Goal: Complete application form: Complete application form

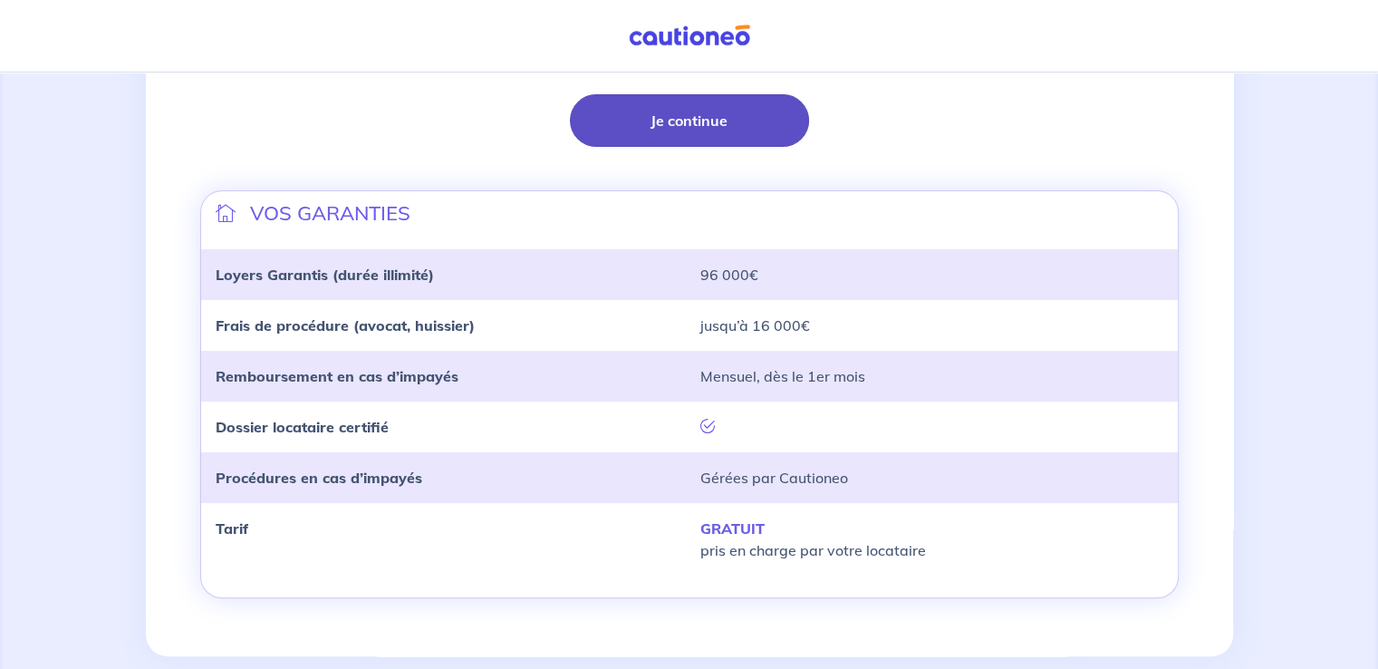
scroll to position [537, 0]
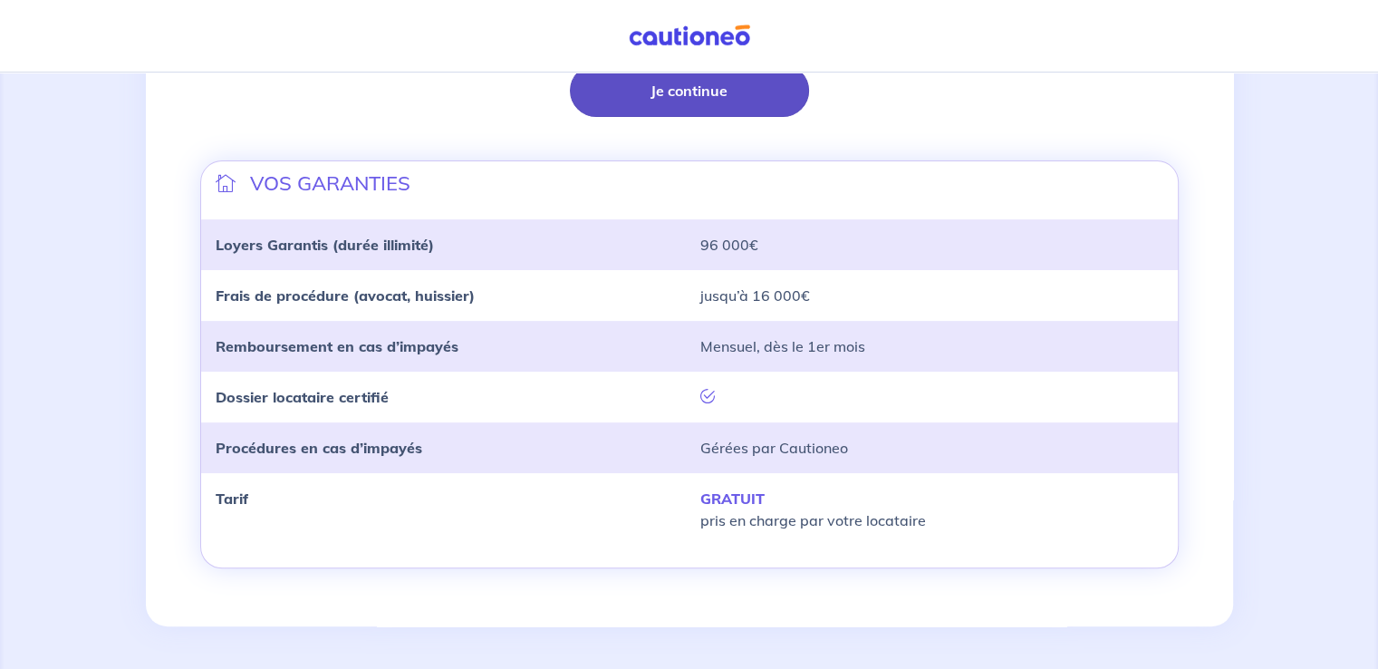
click at [671, 94] on button "Je continue" at bounding box center [689, 90] width 239 height 53
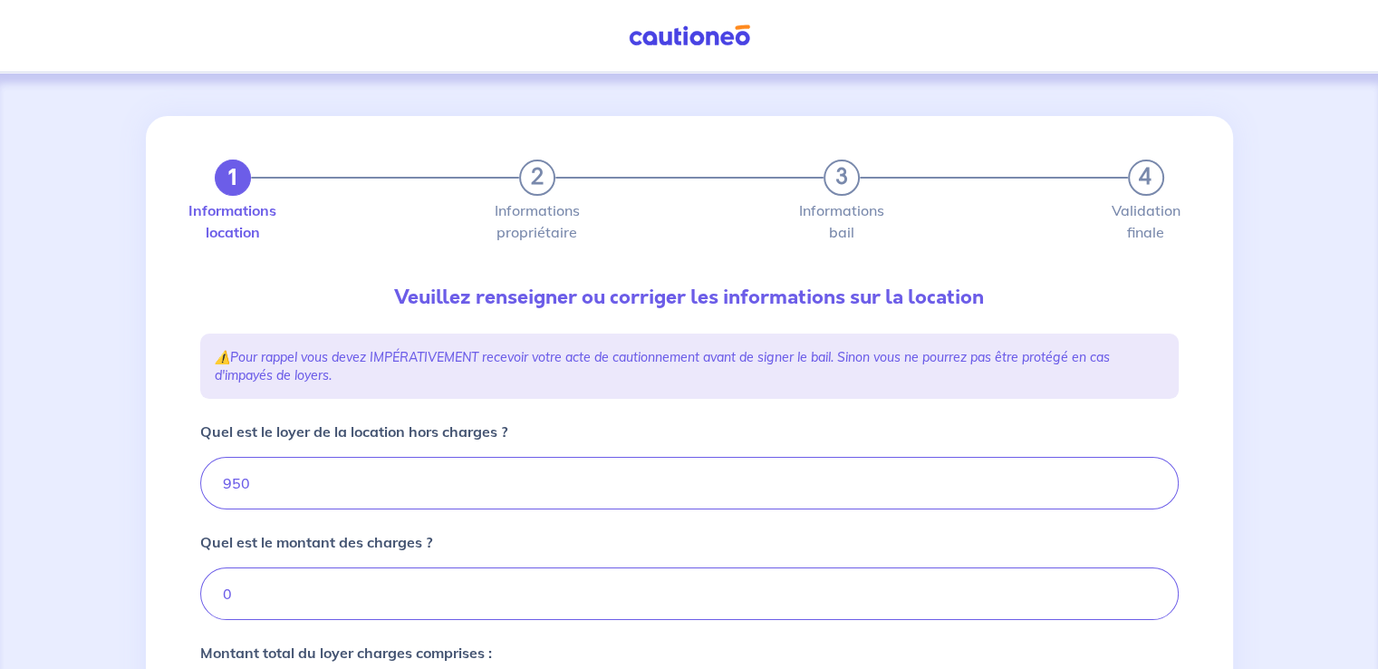
type input "950"
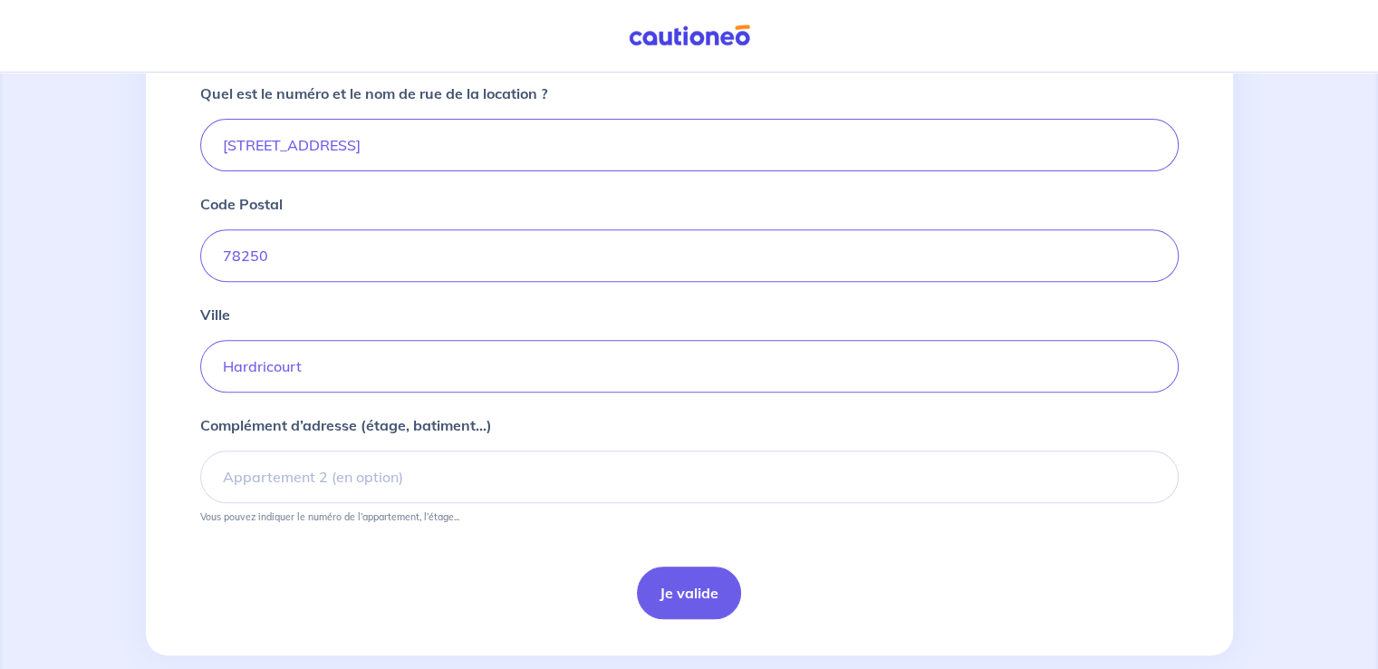
scroll to position [717, 0]
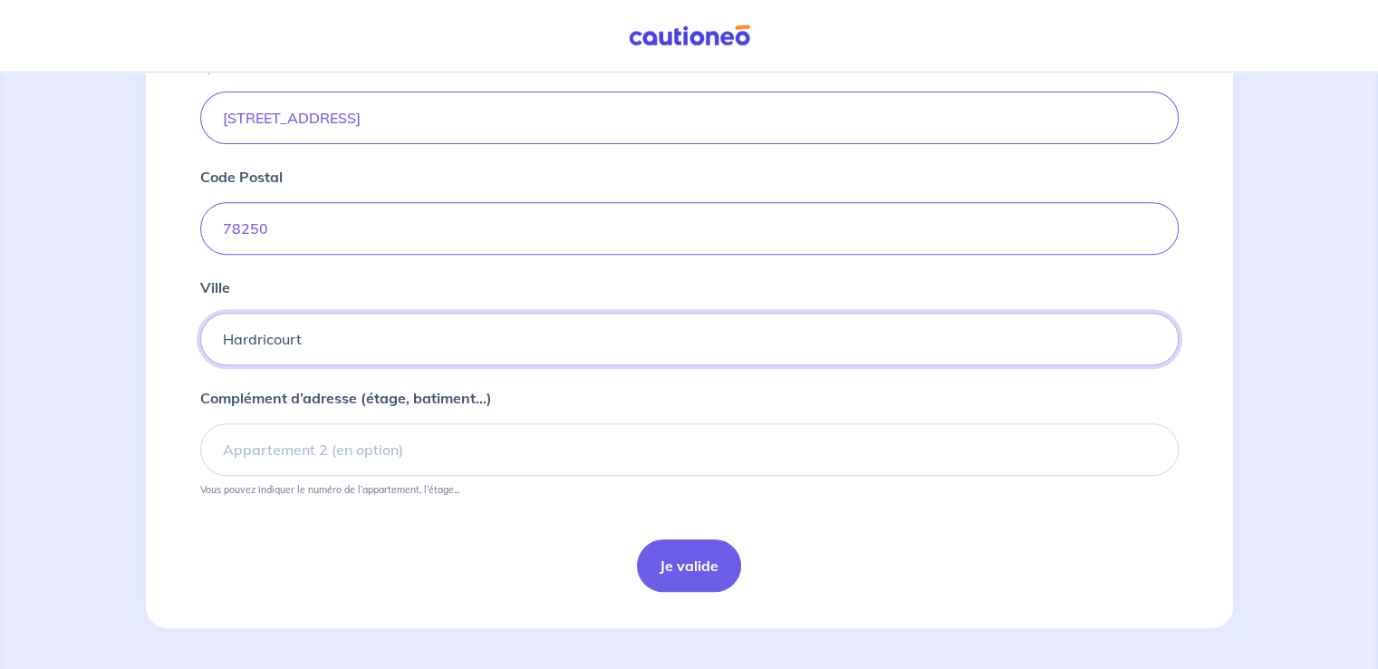
drag, startPoint x: 333, startPoint y: 339, endPoint x: 76, endPoint y: 342, distance: 256.5
click at [76, 342] on div "1 2 3 4 Informations location Informations propriétaire Informations bail Valid…" at bounding box center [689, 14] width 1378 height 1316
type input "OINVILLE SUR MONTCIENT"
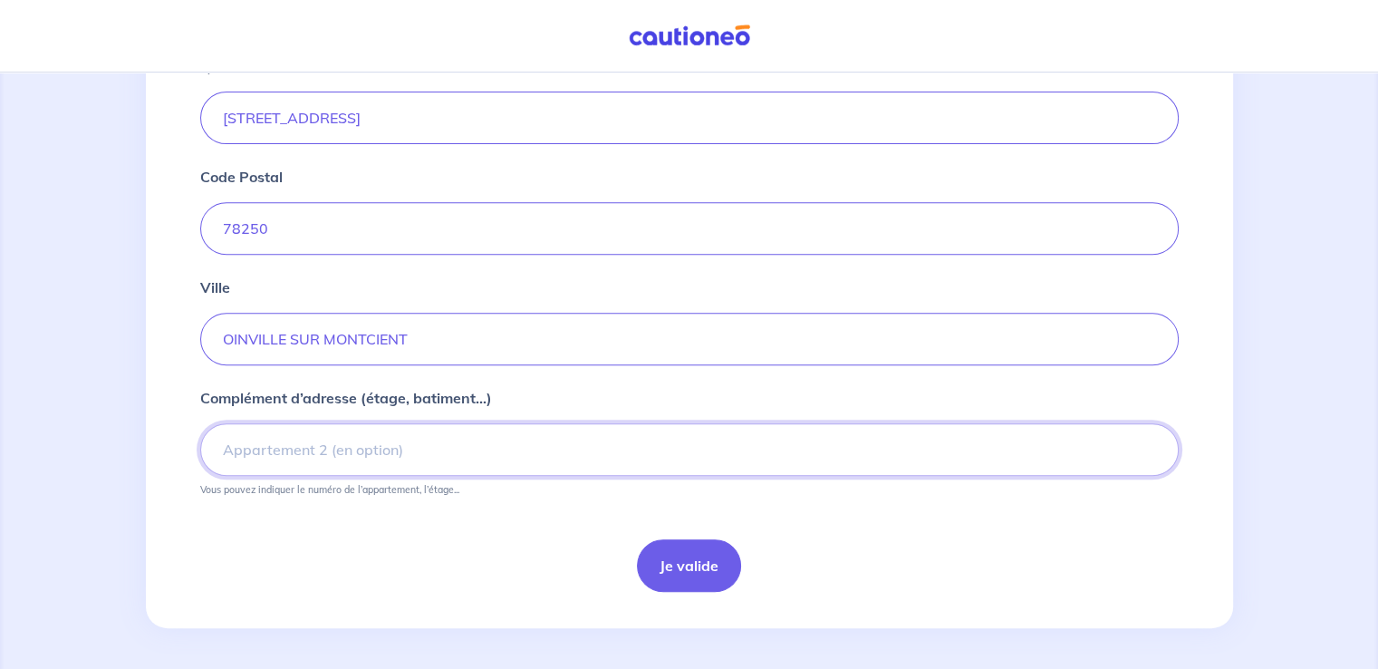
drag, startPoint x: 417, startPoint y: 458, endPoint x: 401, endPoint y: 444, distance: 20.5
click at [409, 451] on input "Complément d’adresse (étage, batiment...)" at bounding box center [689, 449] width 979 height 53
type input "Lot 5"
click at [699, 579] on button "Je valide" at bounding box center [689, 565] width 104 height 53
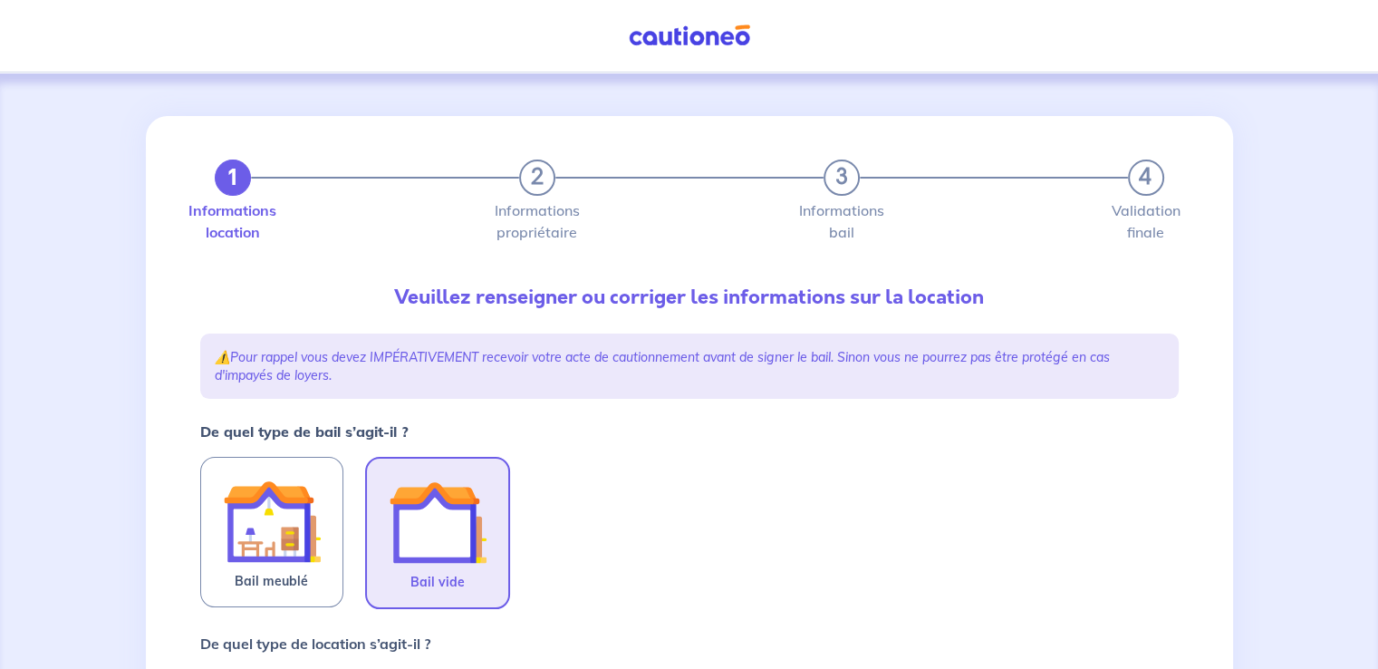
click at [438, 533] on img at bounding box center [438, 522] width 98 height 98
click at [0, 0] on input "Bail vide" at bounding box center [0, 0] width 0 height 0
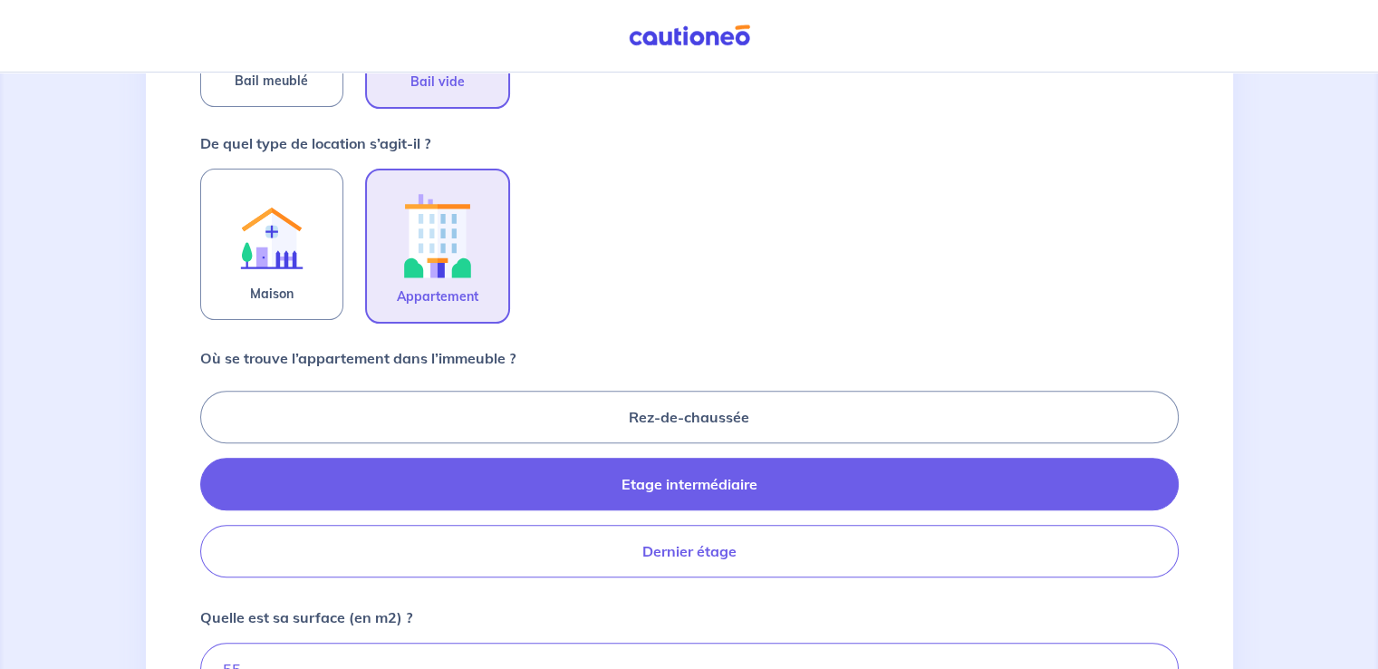
scroll to position [634, 0]
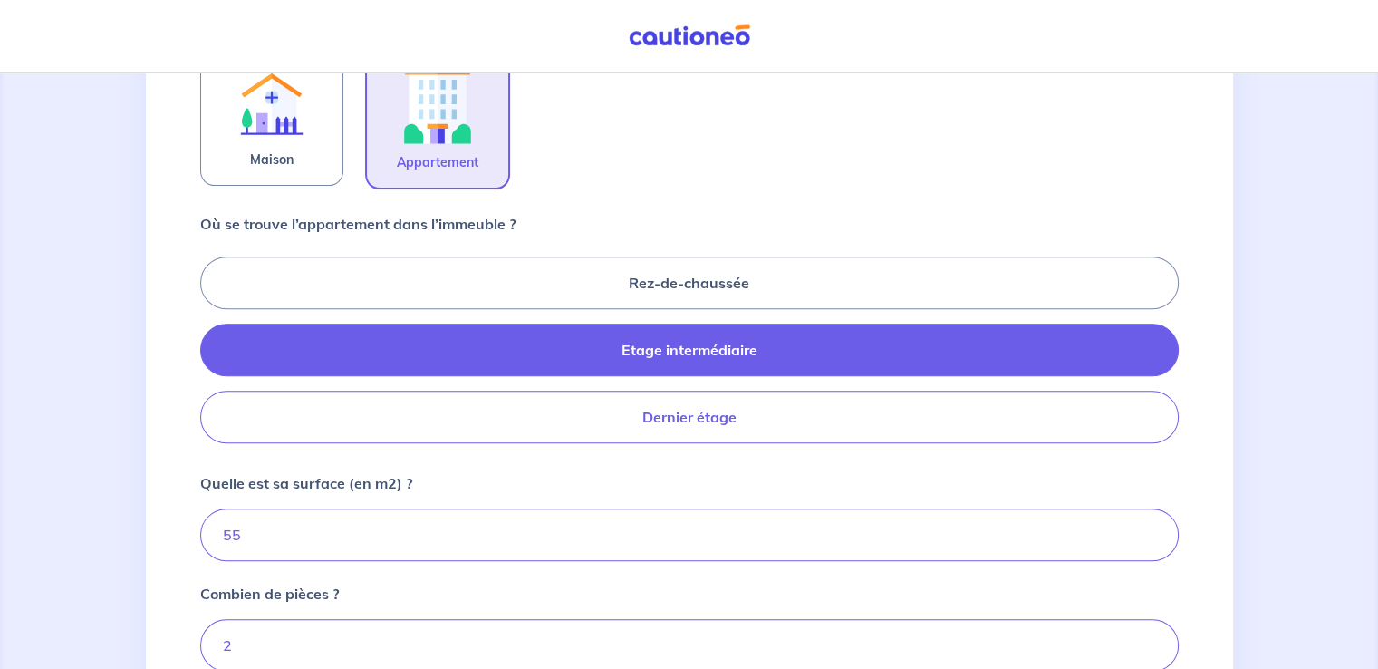
click at [710, 410] on label "Dernier étage" at bounding box center [689, 417] width 979 height 53
click at [212, 355] on input "Dernier étage" at bounding box center [206, 349] width 12 height 12
radio input "true"
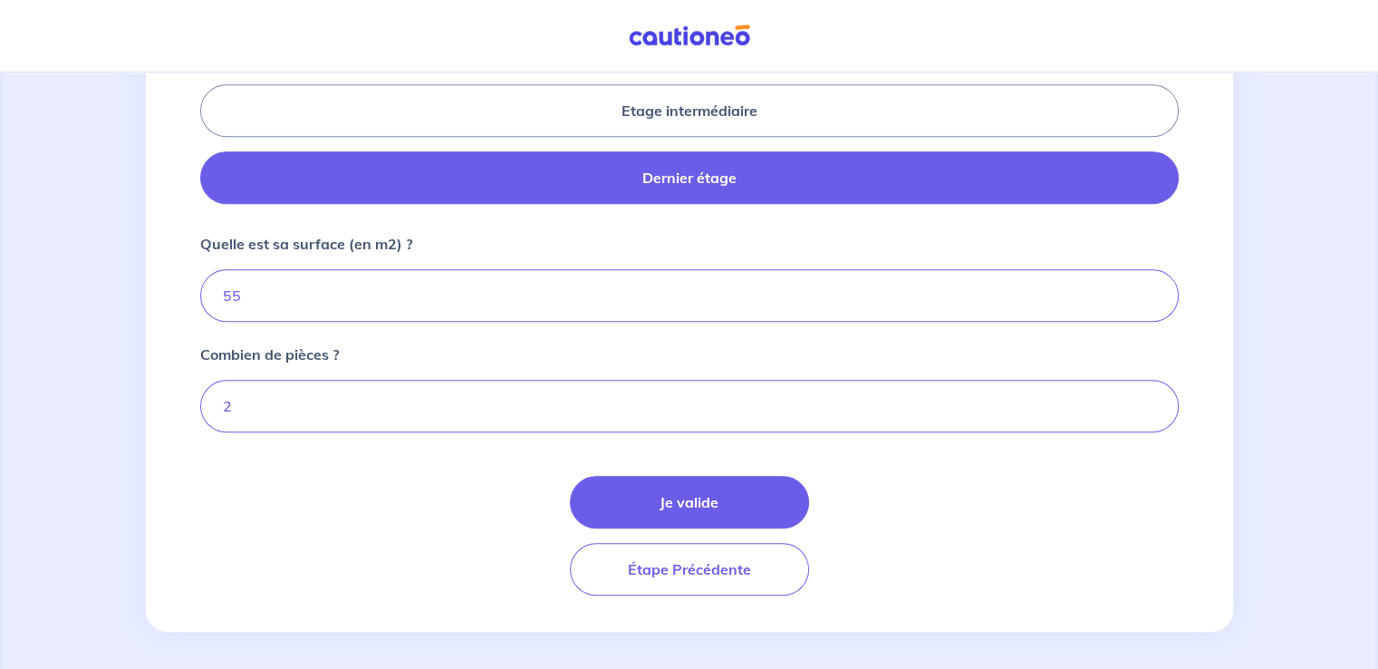
scroll to position [875, 0]
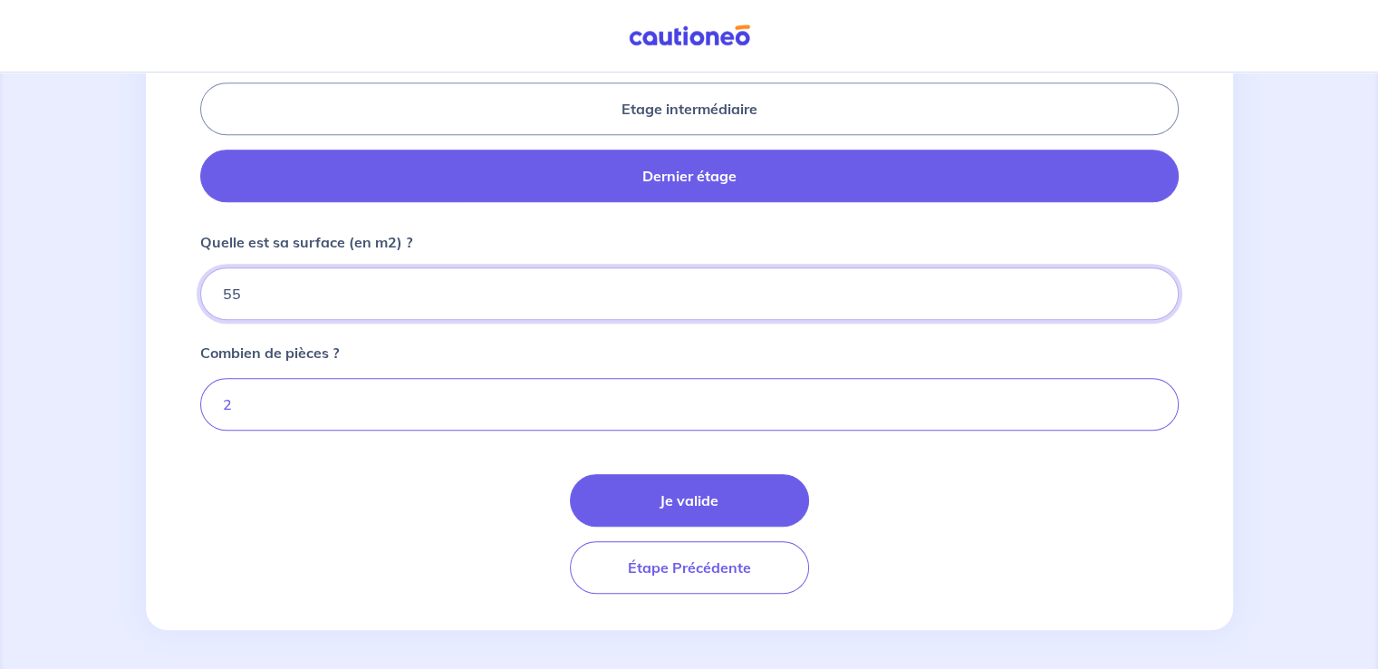
drag, startPoint x: 304, startPoint y: 284, endPoint x: 0, endPoint y: 251, distance: 306.2
type input "49.97"
click at [1144, 382] on input "2" at bounding box center [689, 404] width 979 height 53
type input "3"
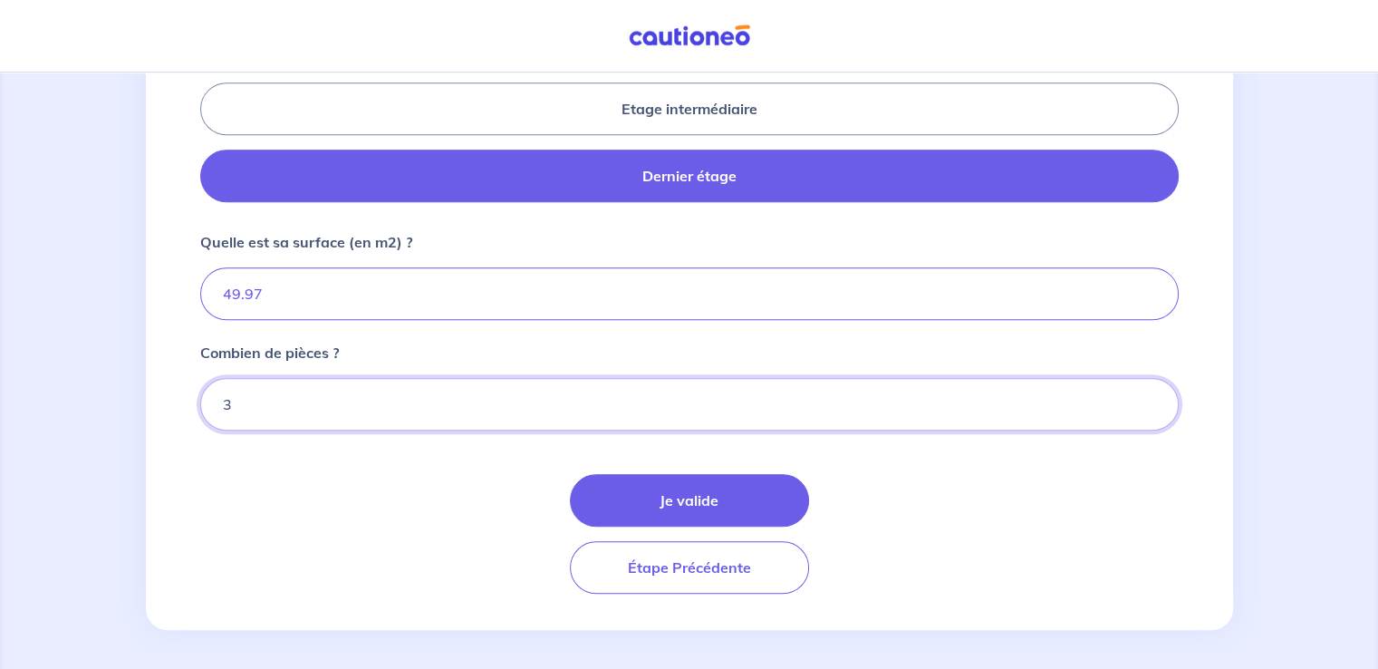
click at [1149, 391] on input "3" at bounding box center [689, 404] width 979 height 53
click at [711, 490] on button "Je valide" at bounding box center [689, 500] width 239 height 53
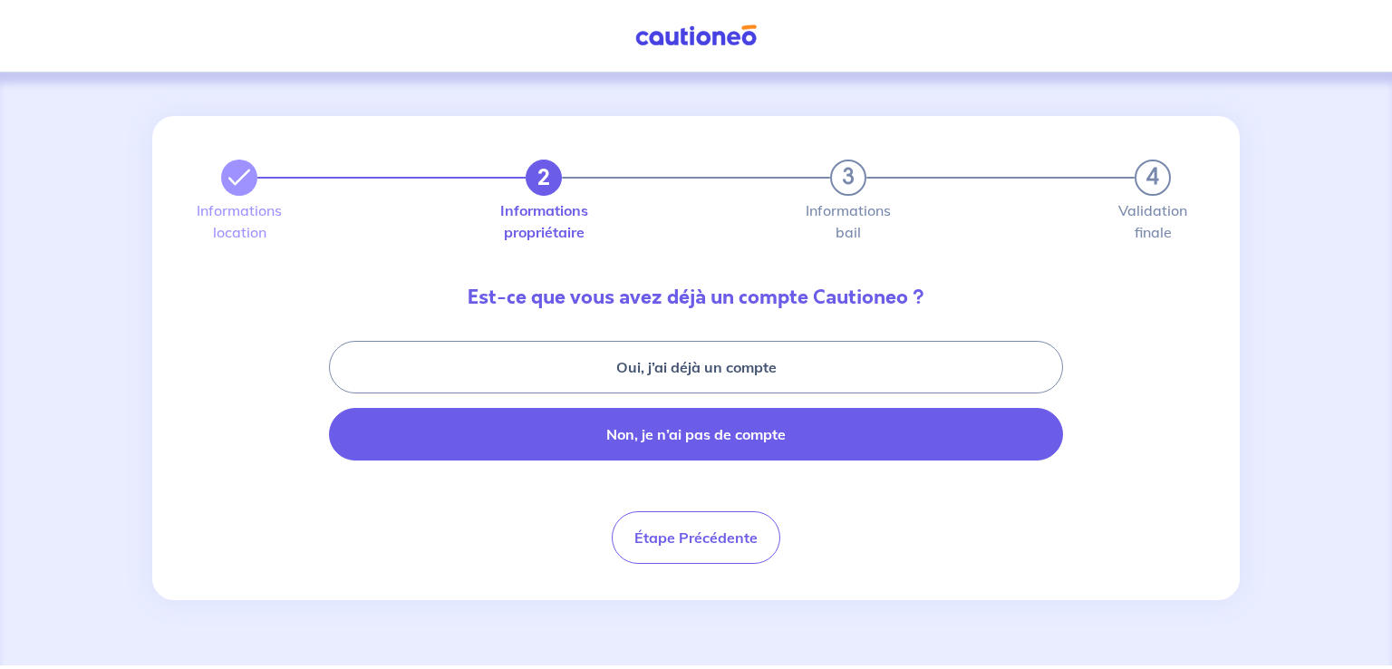
click at [660, 436] on button "Non, je n’ai pas de compte" at bounding box center [696, 434] width 734 height 53
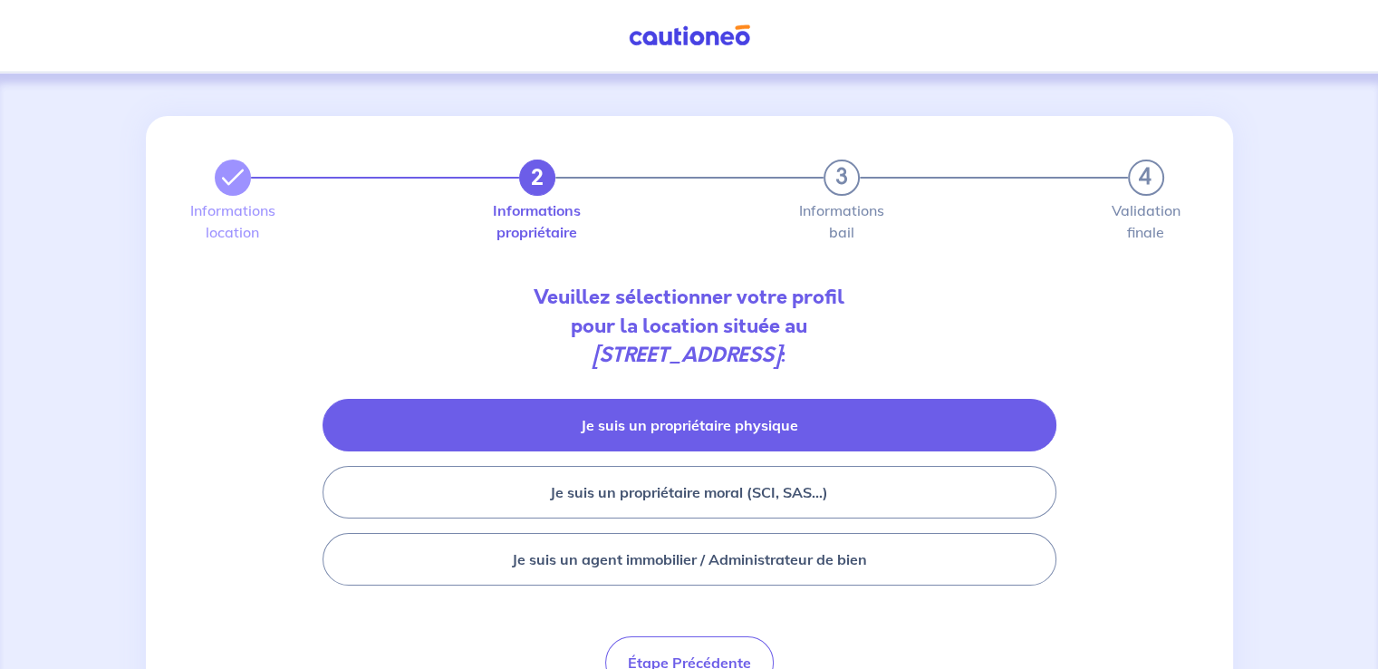
click at [768, 429] on button "Je suis un propriétaire physique" at bounding box center [690, 425] width 734 height 53
select select "FR"
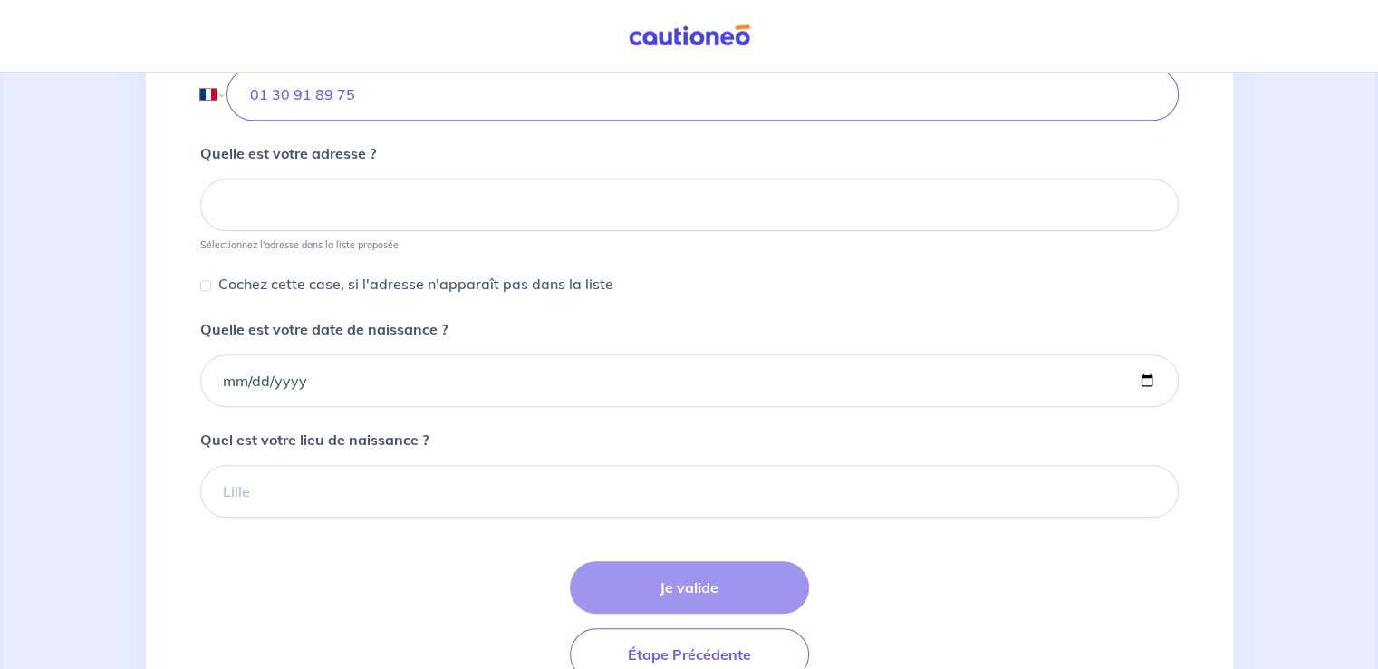
scroll to position [671, 0]
